Goal: Task Accomplishment & Management: Manage account settings

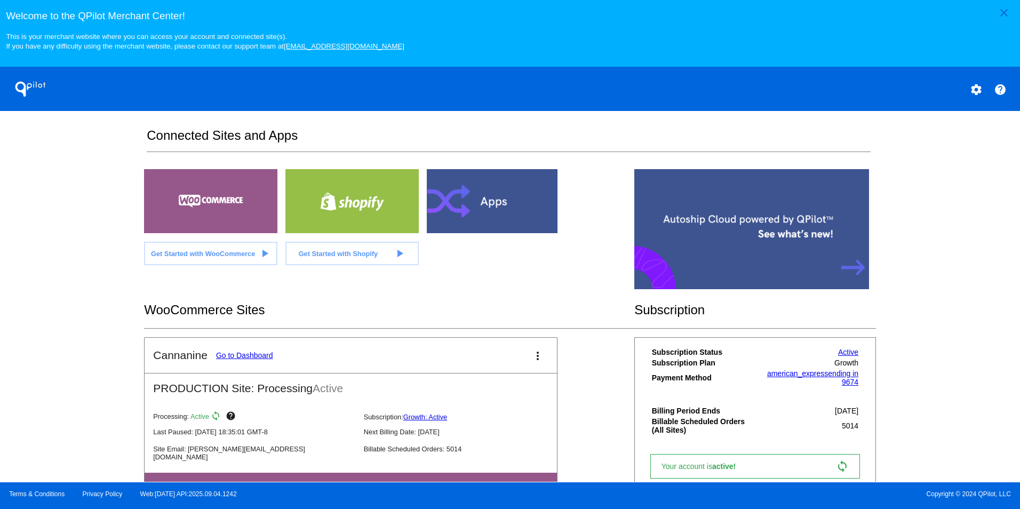
scroll to position [216, 0]
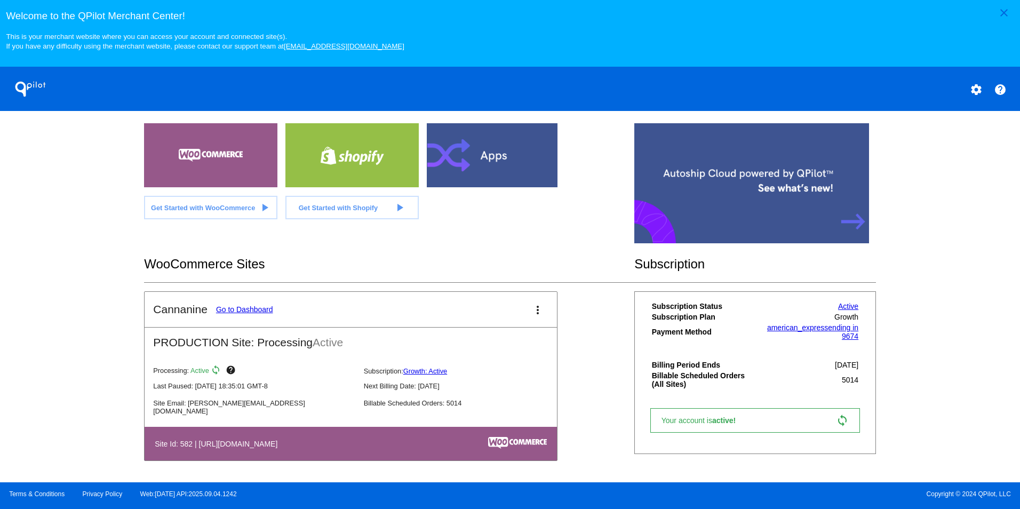
click at [253, 312] on link "Go to Dashboard" at bounding box center [244, 309] width 57 height 9
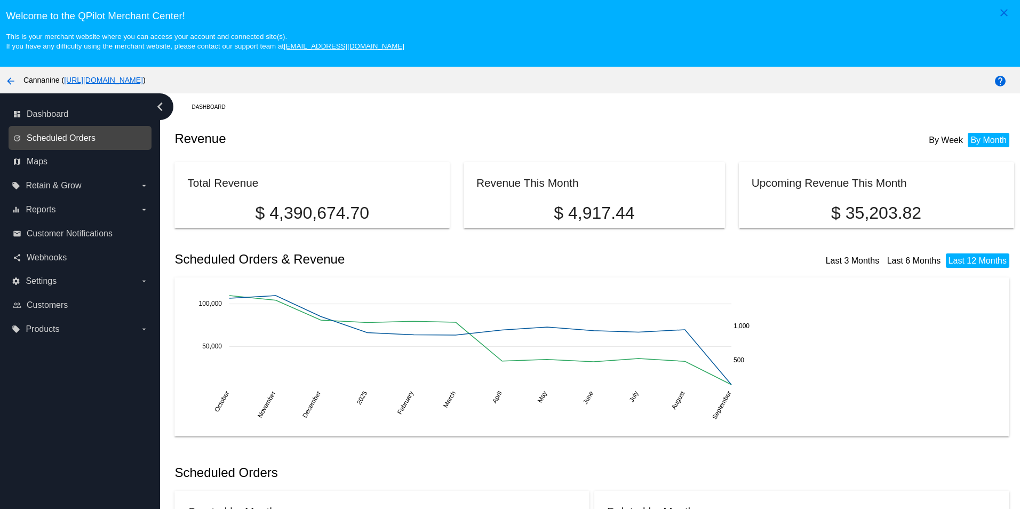
drag, startPoint x: 253, startPoint y: 312, endPoint x: 63, endPoint y: 144, distance: 253.6
click at [63, 143] on span "Scheduled Orders" at bounding box center [61, 138] width 69 height 10
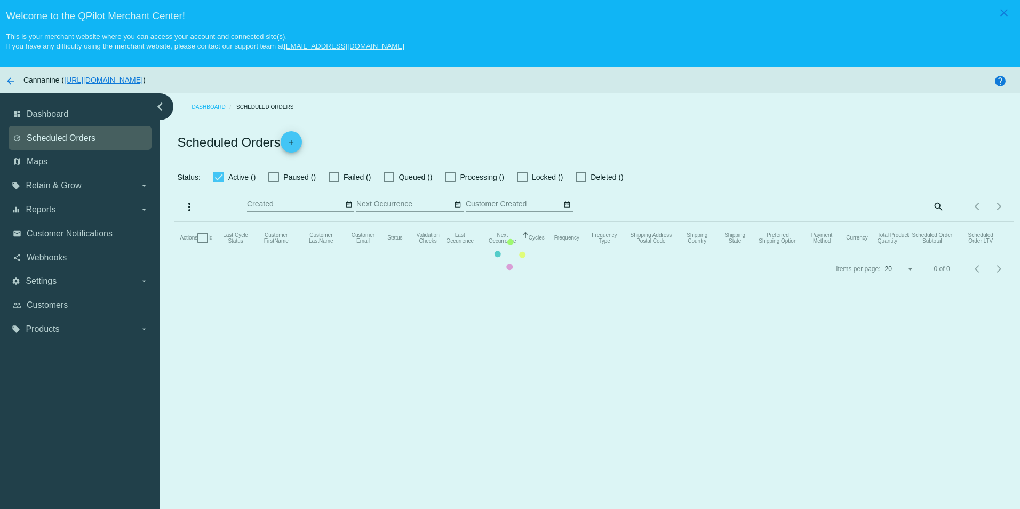
checkbox input "true"
click at [792, 222] on mat-table "Actions Id Last Cycle Status Customer FirstName Customer LastName Customer Emai…" at bounding box center [593, 238] width 839 height 32
click at [793, 222] on mat-table "Actions Id Last Cycle Status Customer FirstName Customer LastName Customer Emai…" at bounding box center [593, 238] width 839 height 32
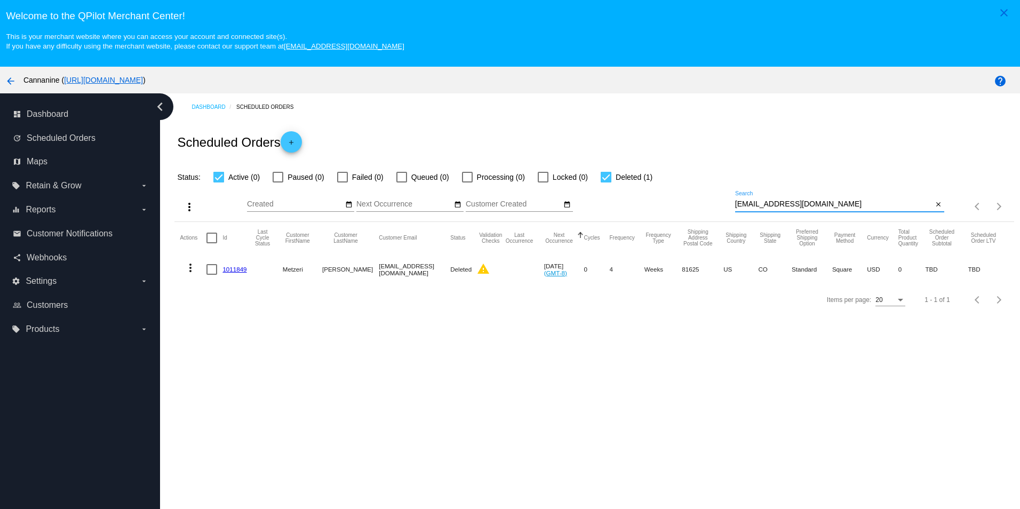
click at [801, 205] on input "[EMAIL_ADDRESS][DOMAIN_NAME]" at bounding box center [834, 204] width 198 height 9
paste input "[EMAIL_ADDRESS]"
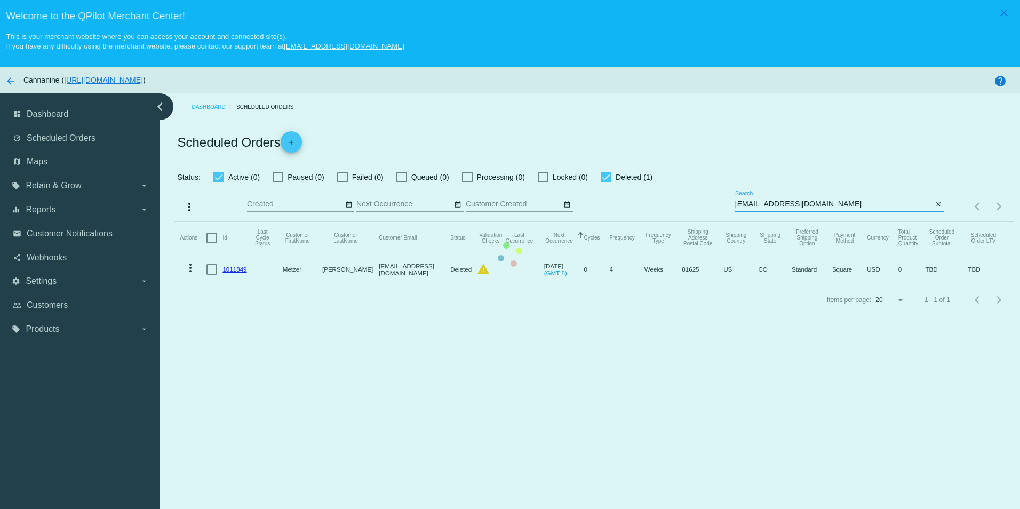
type input "[EMAIL_ADDRESS][DOMAIN_NAME]"
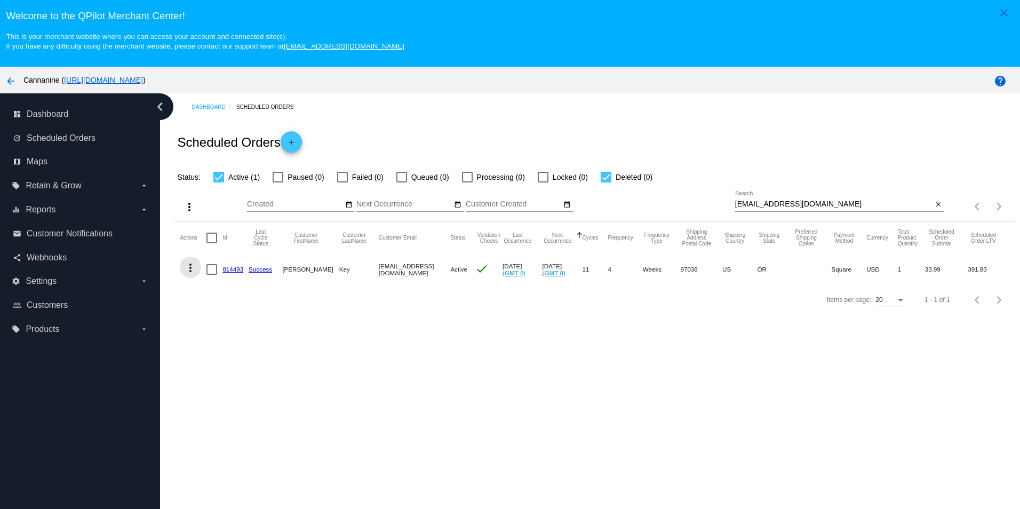
click at [190, 272] on mat-icon "more_vert" at bounding box center [190, 267] width 13 height 13
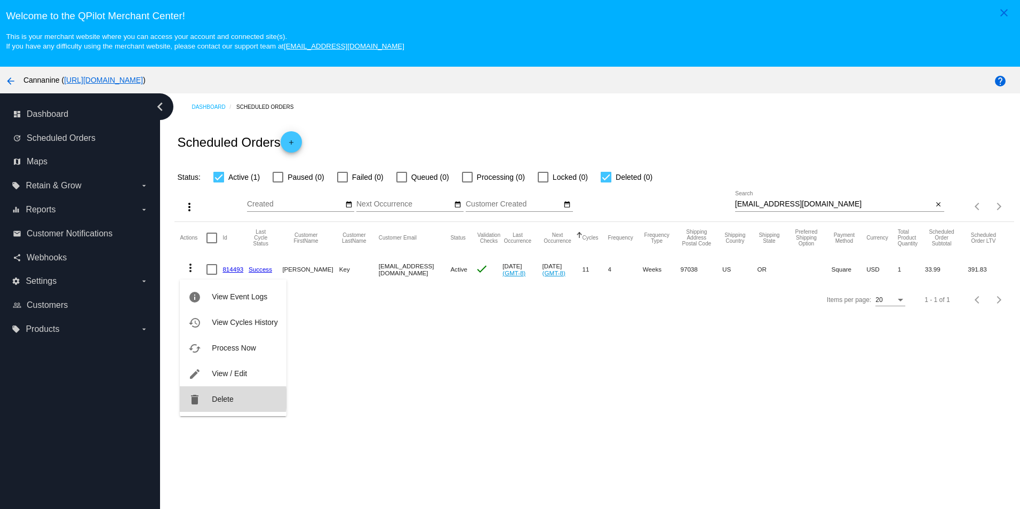
click at [210, 400] on button "delete Delete" at bounding box center [233, 399] width 106 height 26
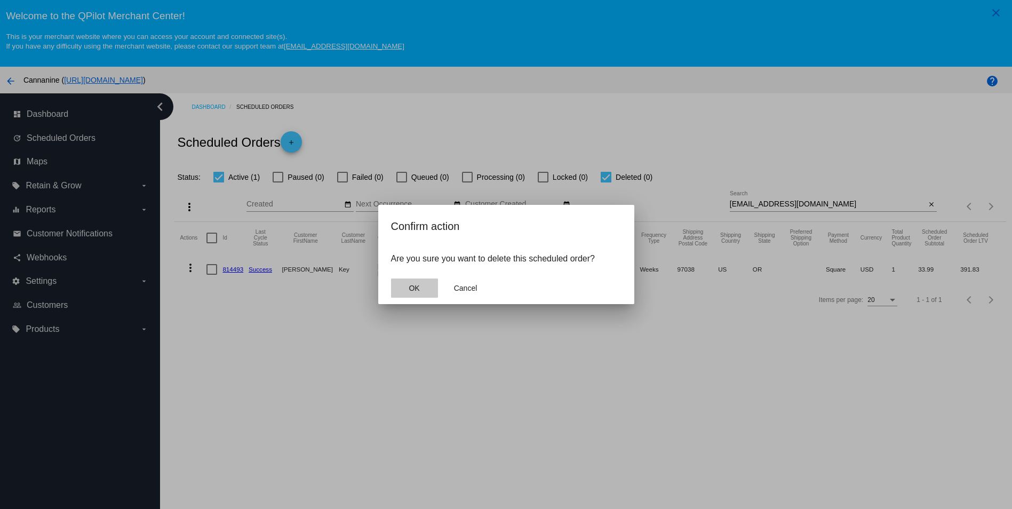
click at [421, 287] on button "OK" at bounding box center [414, 287] width 47 height 19
